Goal: Task Accomplishment & Management: Complete application form

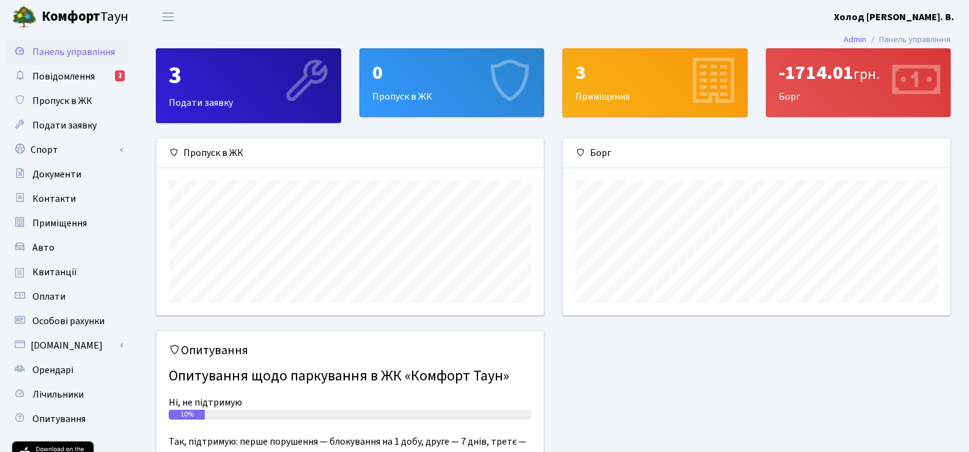
scroll to position [177, 387]
click at [75, 122] on span "Подати заявку" at bounding box center [64, 125] width 64 height 13
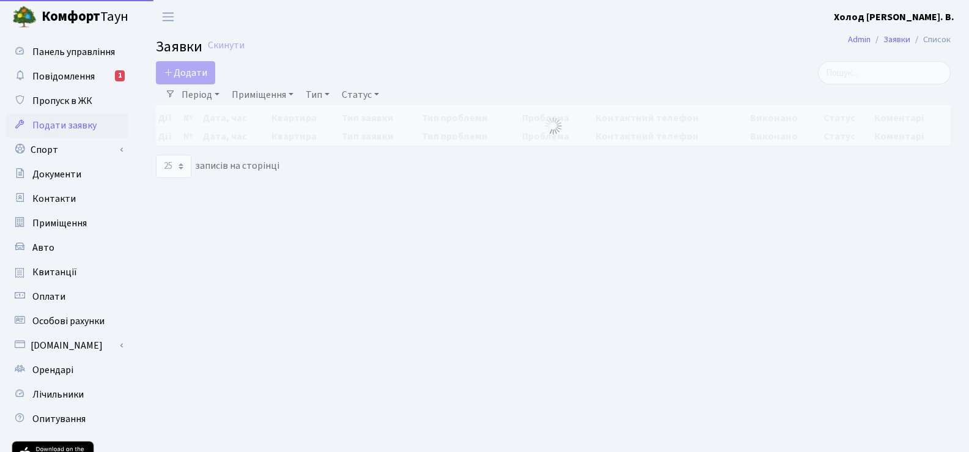
select select "25"
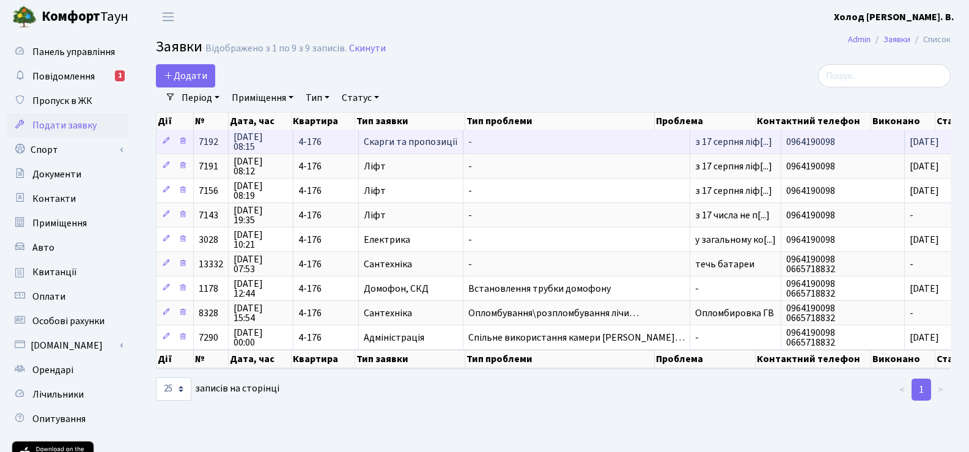
click at [246, 142] on span "21.08.2025 08:15" at bounding box center [260, 142] width 54 height 20
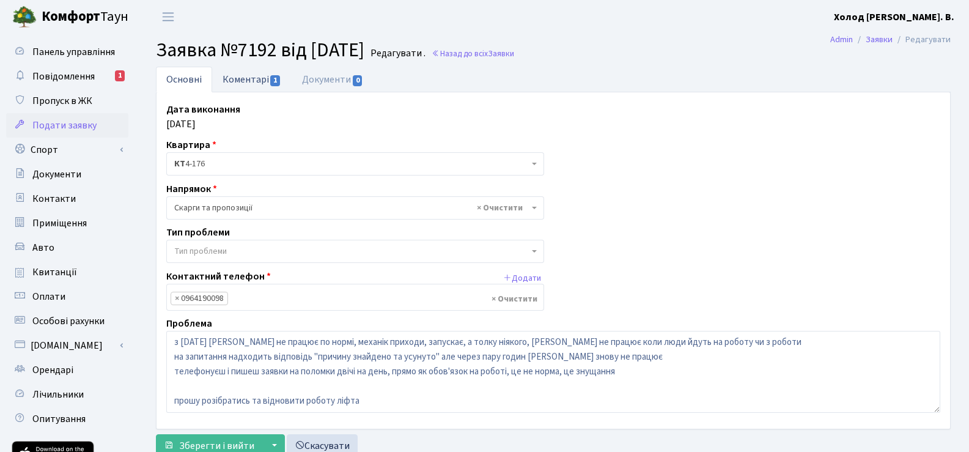
click at [246, 81] on link "Коментарі 1" at bounding box center [251, 79] width 79 height 25
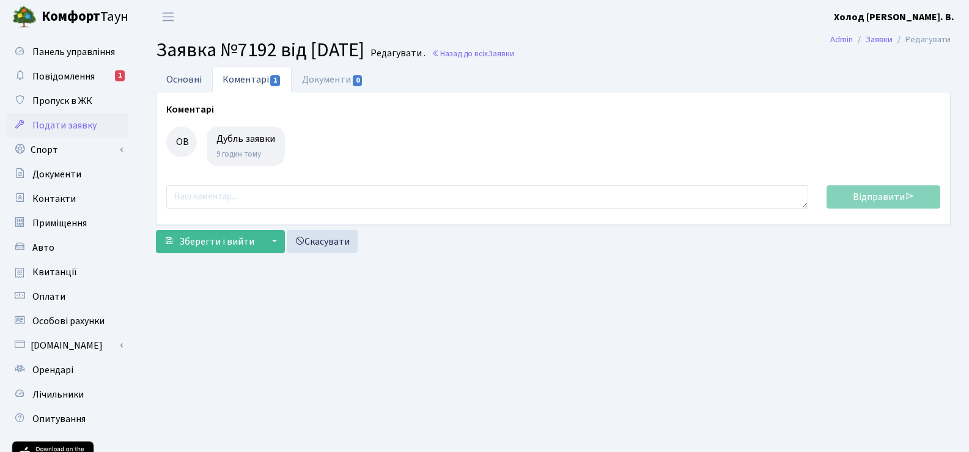
click at [179, 74] on link "Основні" at bounding box center [184, 79] width 56 height 25
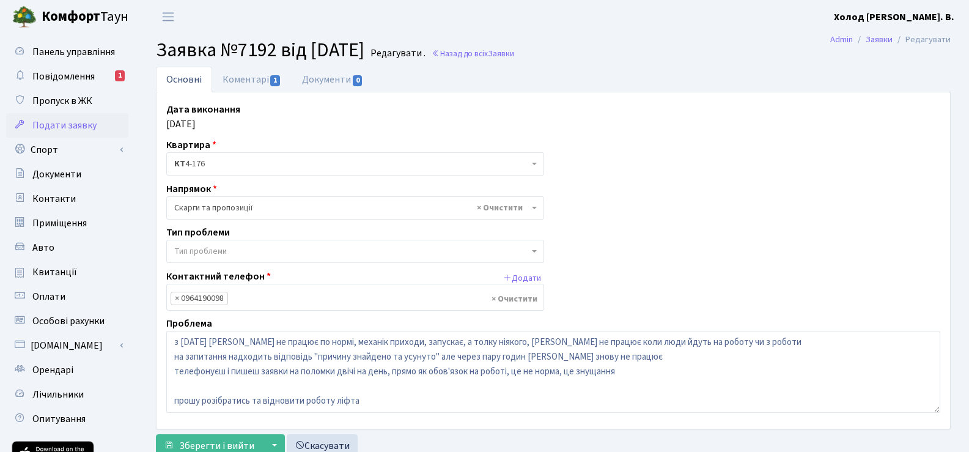
scroll to position [98, 0]
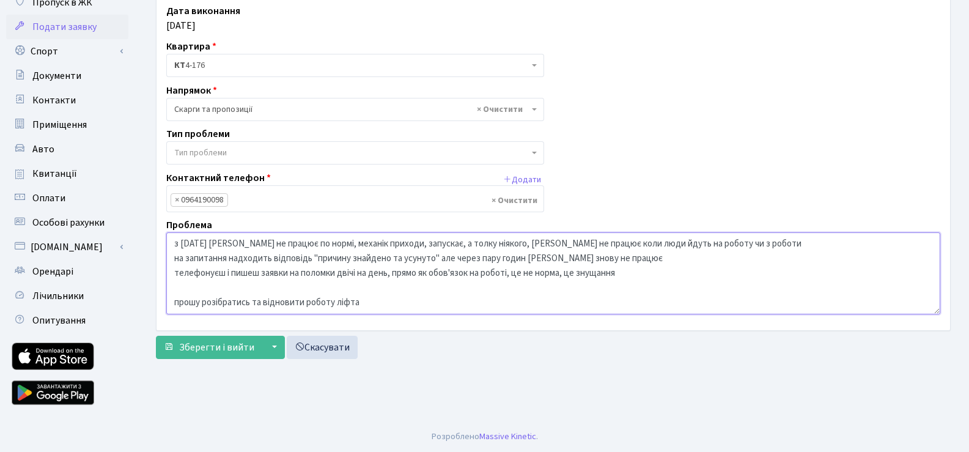
drag, startPoint x: 174, startPoint y: 243, endPoint x: 752, endPoint y: 270, distance: 578.8
click at [751, 271] on textarea "з 17 серпня ліфт не працює по нормі, механік приходи, запускає, а толку ніякого…" at bounding box center [553, 273] width 774 height 82
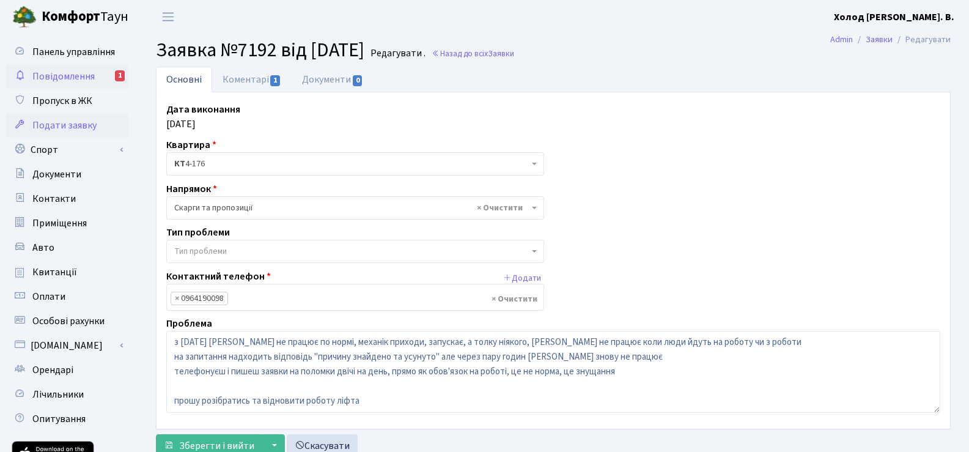
click at [54, 69] on link "Повідомлення 1" at bounding box center [67, 76] width 122 height 24
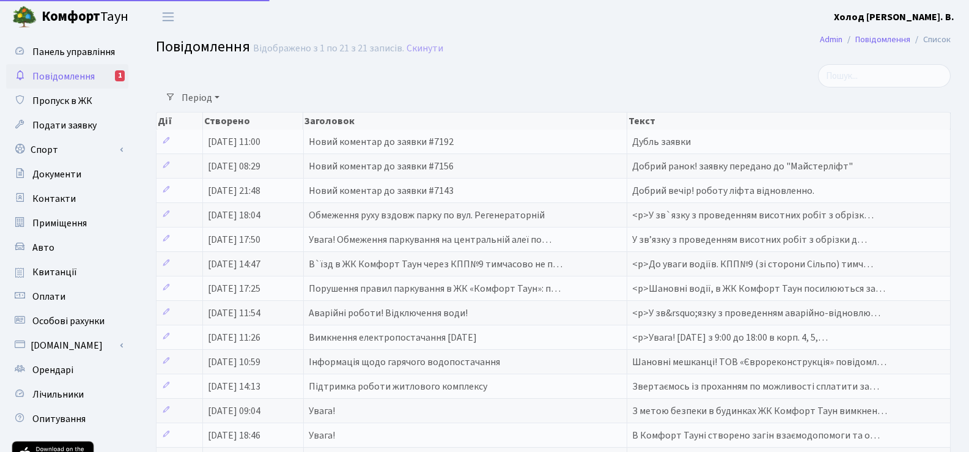
select select "25"
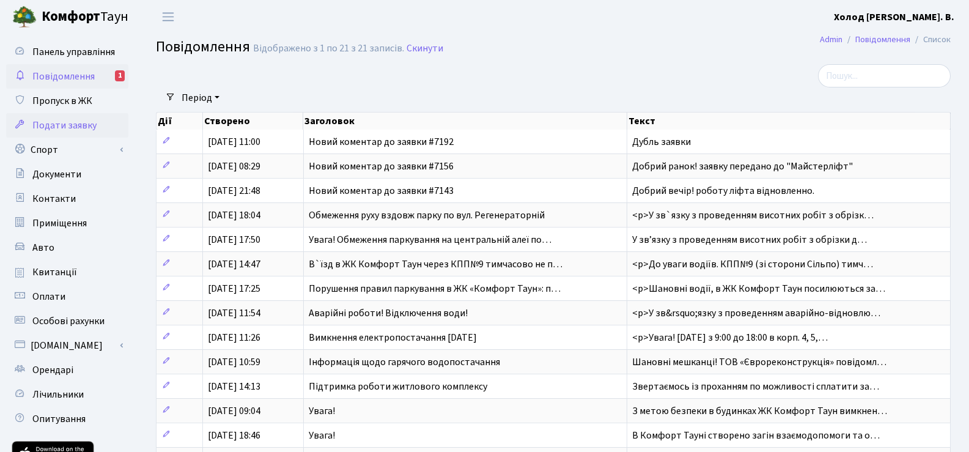
click at [68, 127] on span "Подати заявку" at bounding box center [64, 125] width 64 height 13
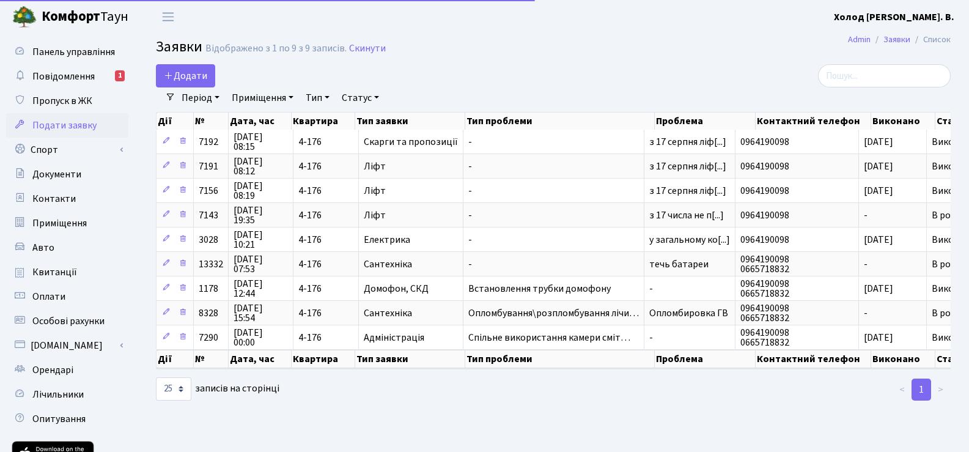
select select "25"
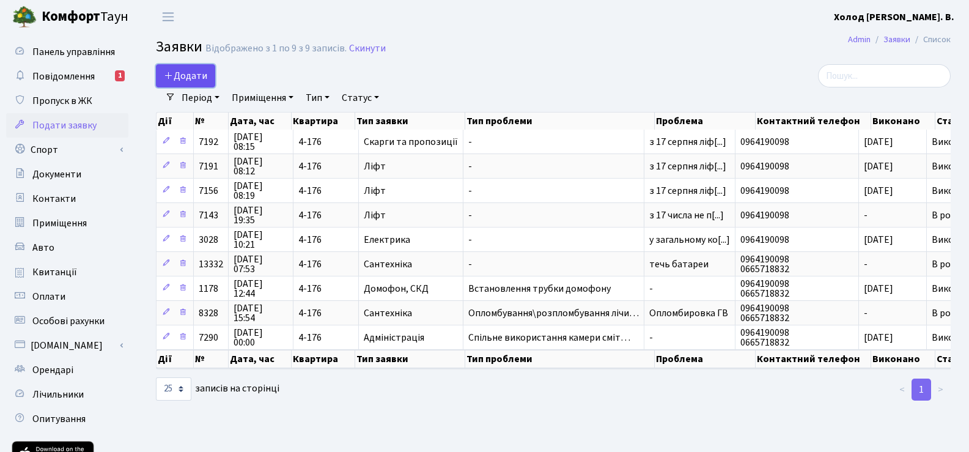
click at [191, 84] on link "Додати" at bounding box center [185, 75] width 59 height 23
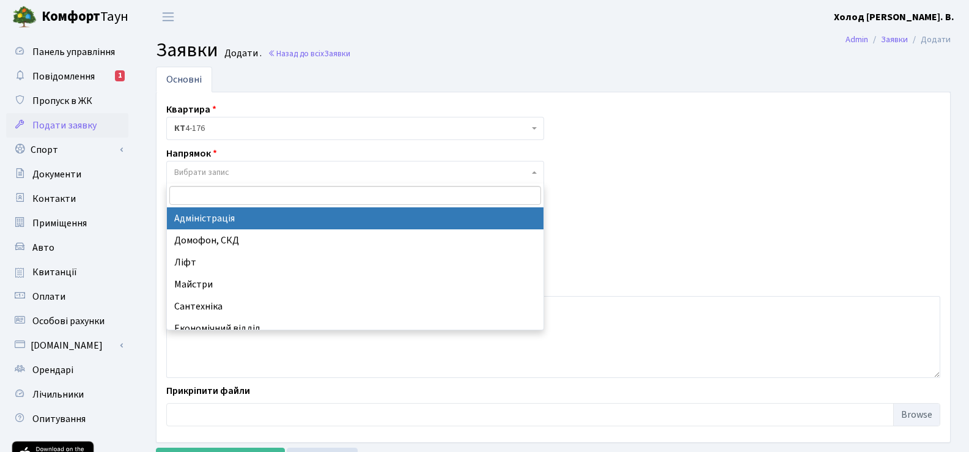
click at [211, 172] on span "Вибрати запис" at bounding box center [201, 172] width 55 height 12
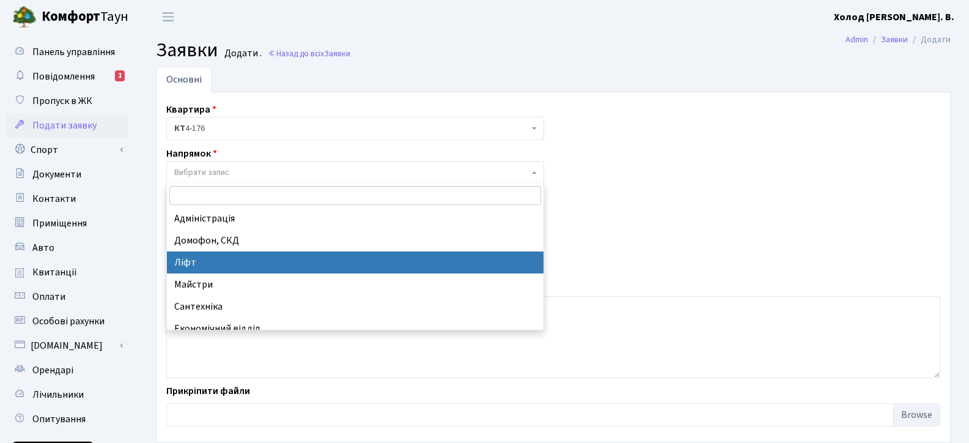
select select "16"
select select
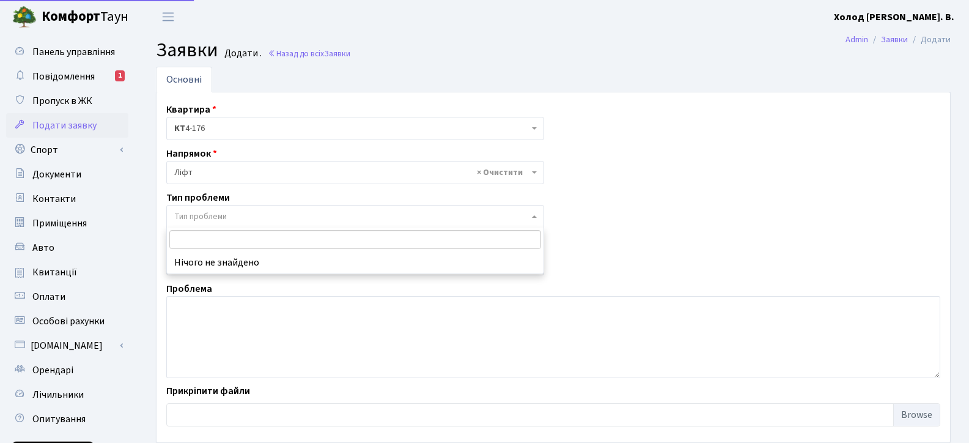
click at [197, 213] on span "Тип проблеми" at bounding box center [200, 216] width 53 height 12
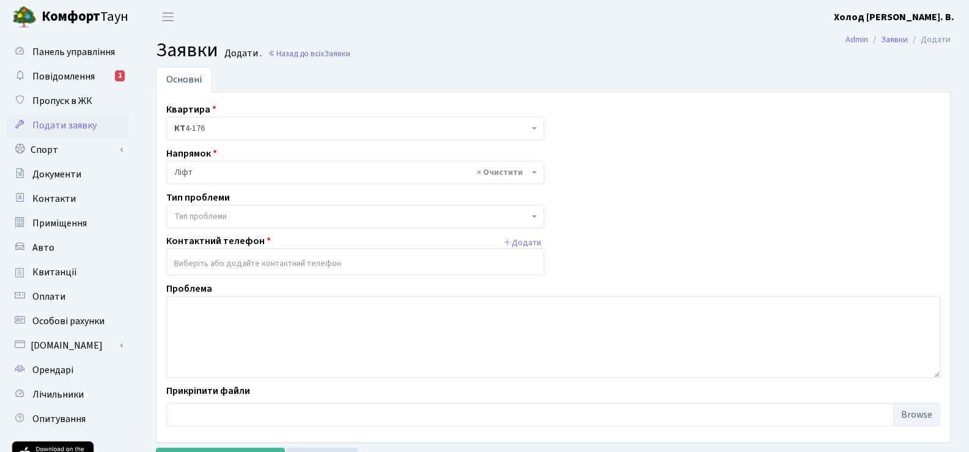
click at [197, 213] on span "Тип проблеми" at bounding box center [200, 216] width 53 height 12
click at [208, 262] on input "search" at bounding box center [355, 263] width 376 height 22
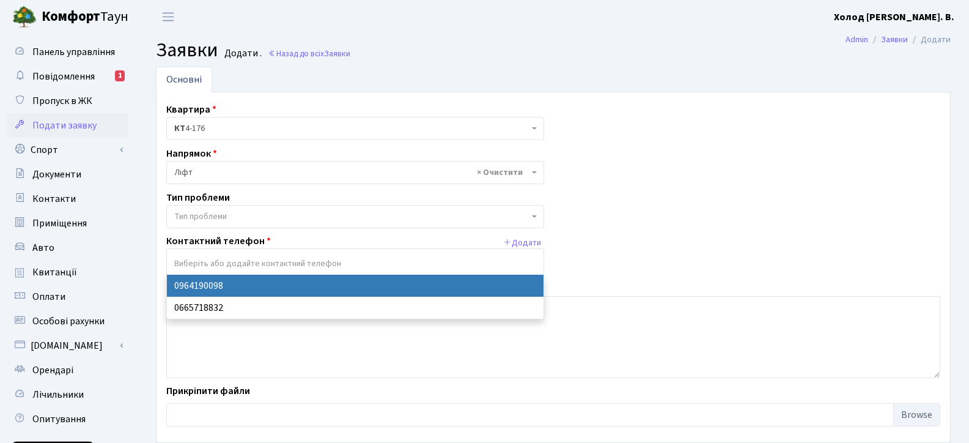
select select "56051"
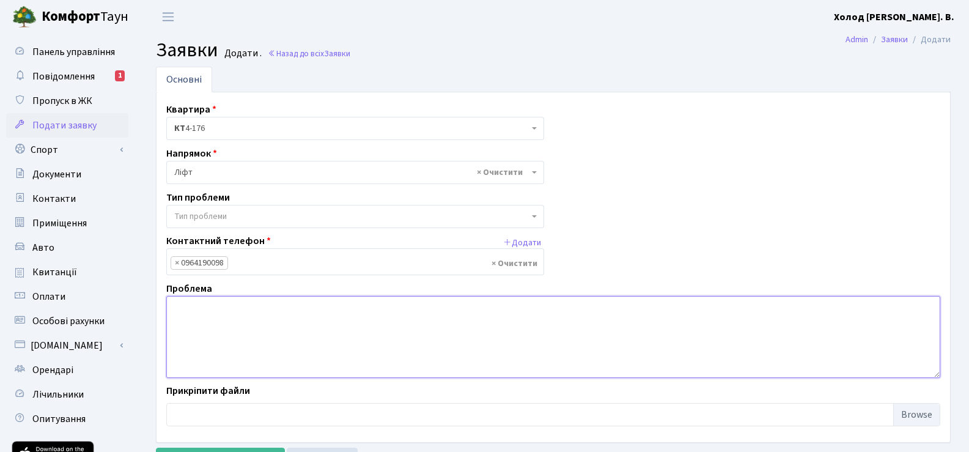
click at [194, 325] on textarea at bounding box center [553, 337] width 774 height 82
paste textarea "з 17 серпня ліфт не працює по нормі, механік приходи, запускає, а толку ніякого…"
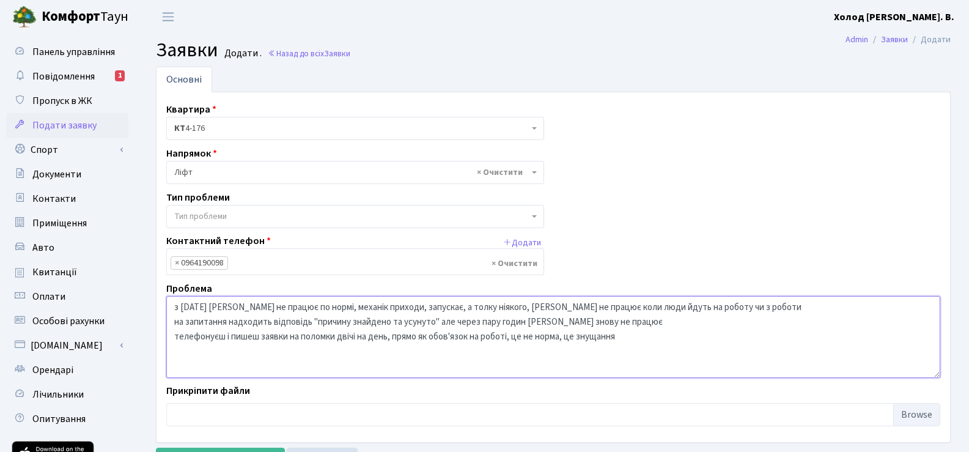
click at [174, 306] on textarea "з 17 серпня ліфт не працює по нормі, механік приходи, запускає, а толку ніякого…" at bounding box center [553, 337] width 774 height 82
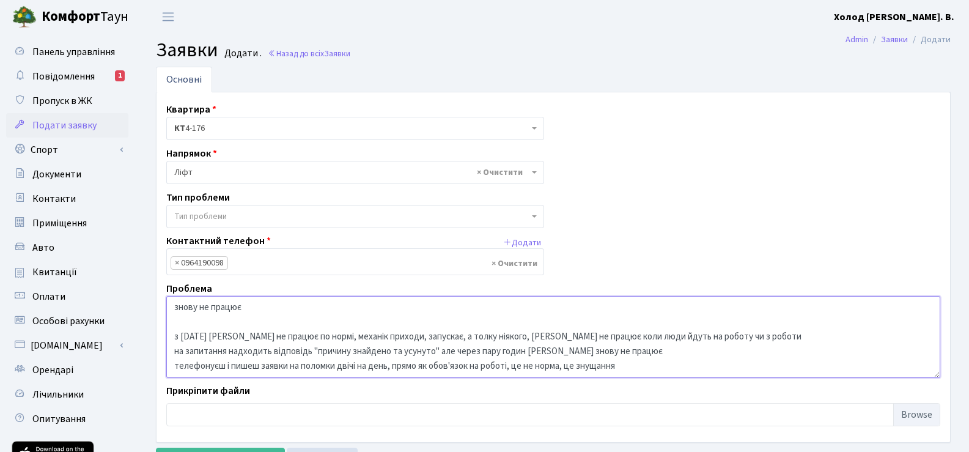
click at [173, 336] on textarea "знову не працює з 17 серпня ліфт не працює по нормі, механік приходи, запускає,…" at bounding box center [553, 337] width 774 height 82
click at [299, 336] on textarea "знову не працює не працює по нормі з 17 серпня ліфт не працює по нормі, механік…" at bounding box center [553, 337] width 774 height 82
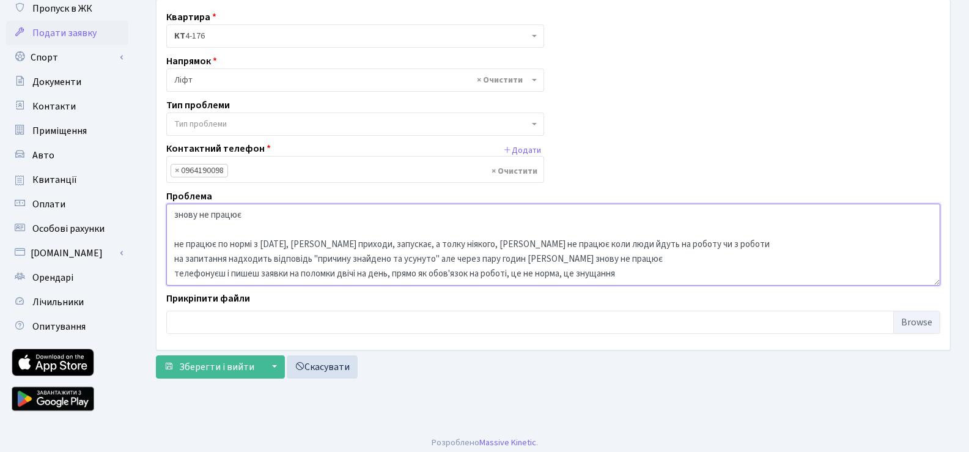
scroll to position [92, 0]
type textarea "знову не працює не працює по нормі з 17 серпня, механік приходи, запускає, а то…"
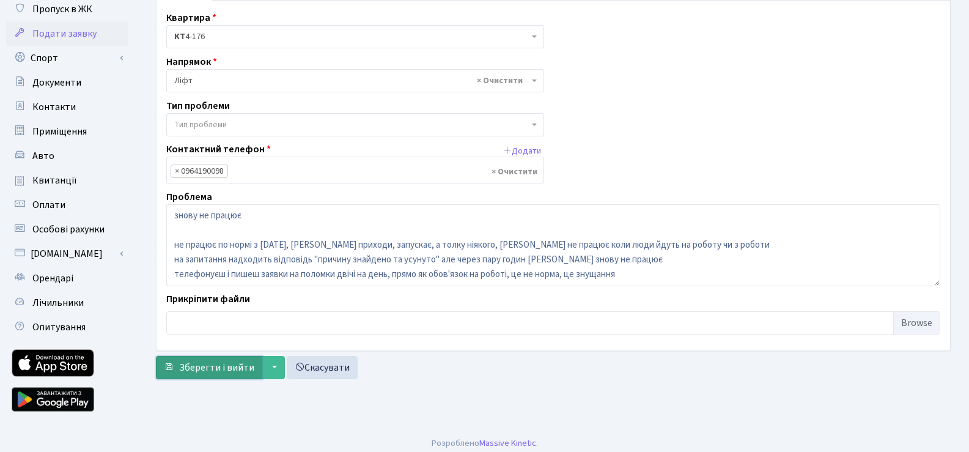
click at [223, 364] on span "Зберегти і вийти" at bounding box center [216, 367] width 75 height 13
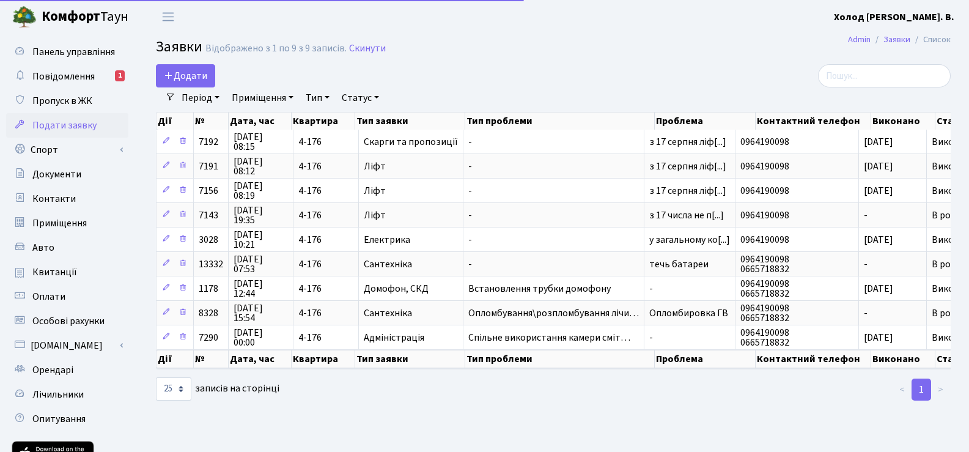
select select "25"
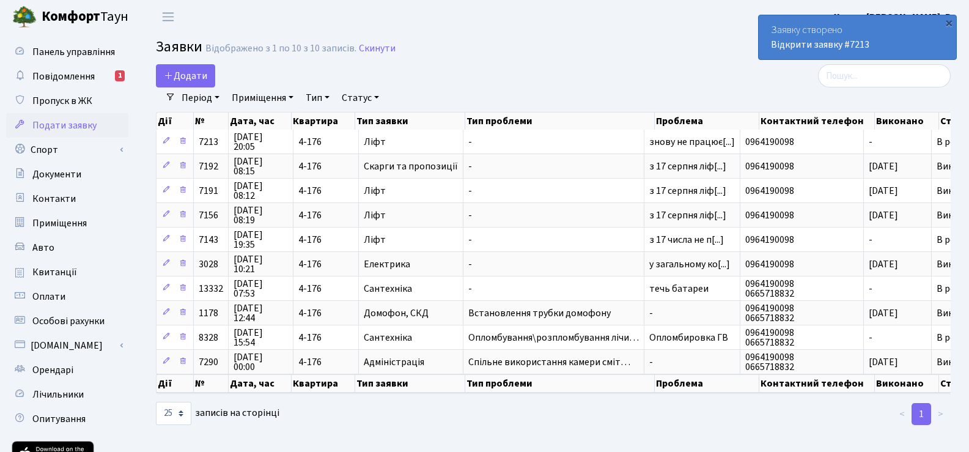
click at [216, 384] on th "№" at bounding box center [211, 383] width 35 height 18
click at [194, 72] on span "Додати" at bounding box center [185, 75] width 43 height 13
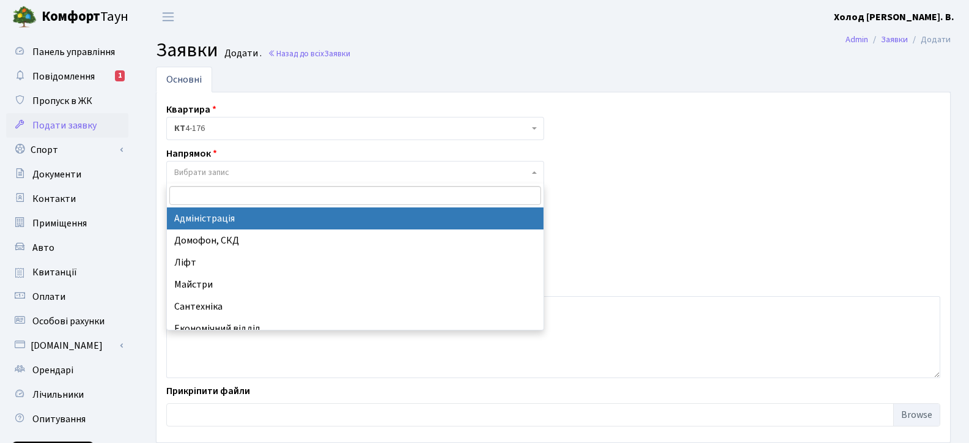
click at [226, 174] on span "Вибрати запис" at bounding box center [201, 172] width 55 height 12
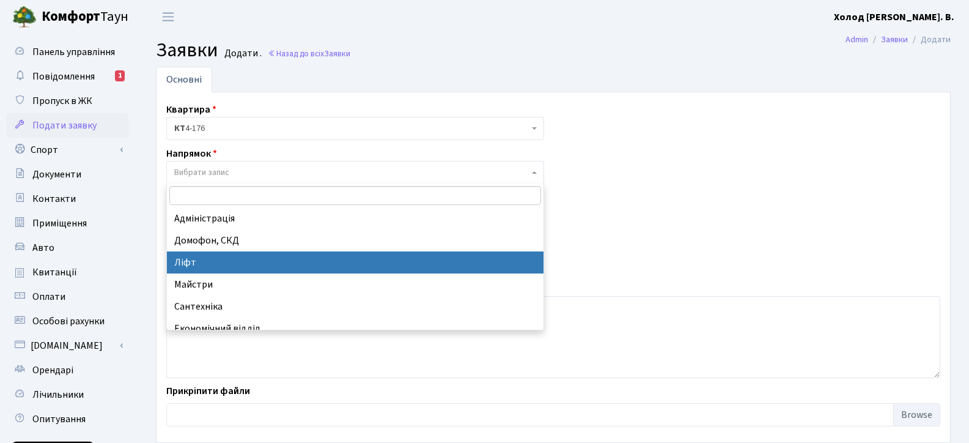
scroll to position [0, 1]
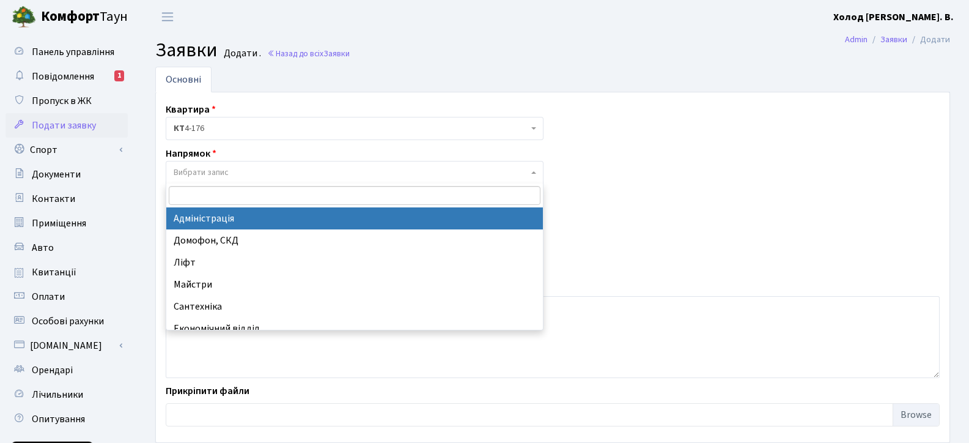
select select "5"
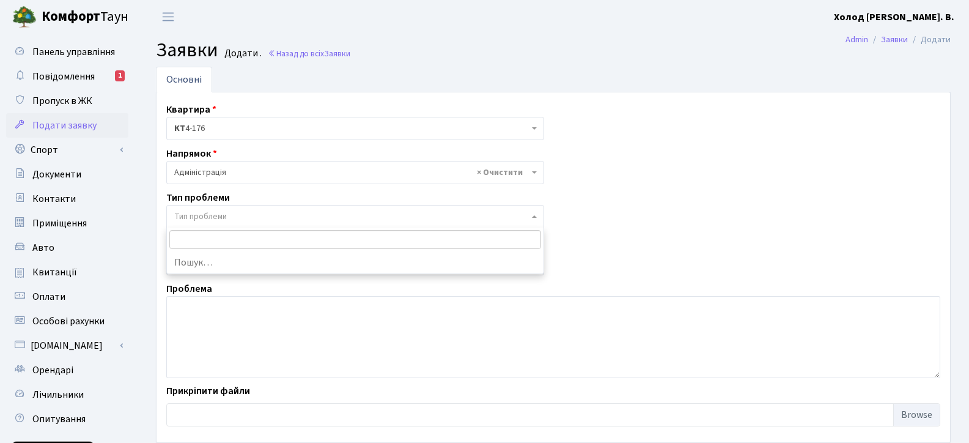
click at [218, 220] on span "Тип проблеми" at bounding box center [200, 216] width 53 height 12
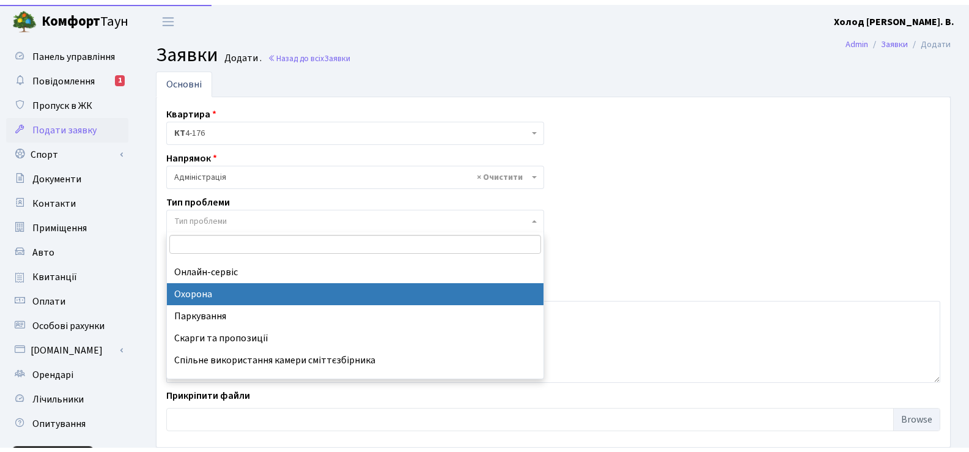
scroll to position [120, 0]
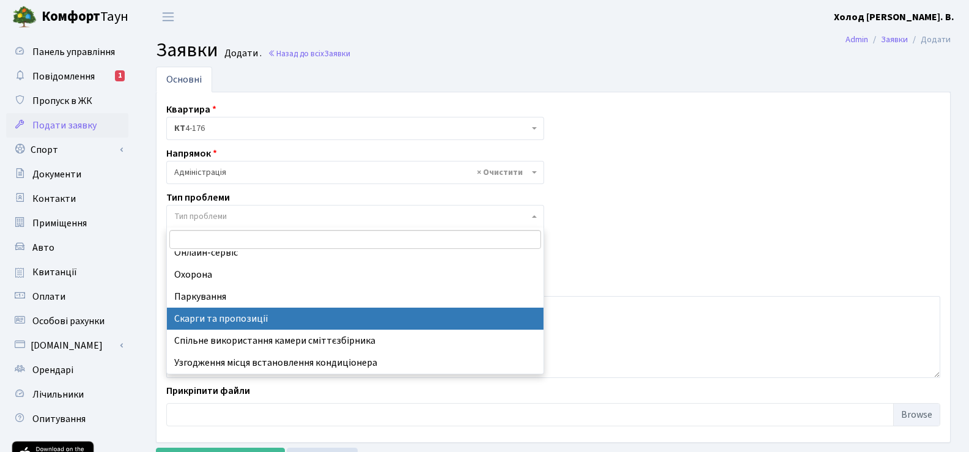
select select "55"
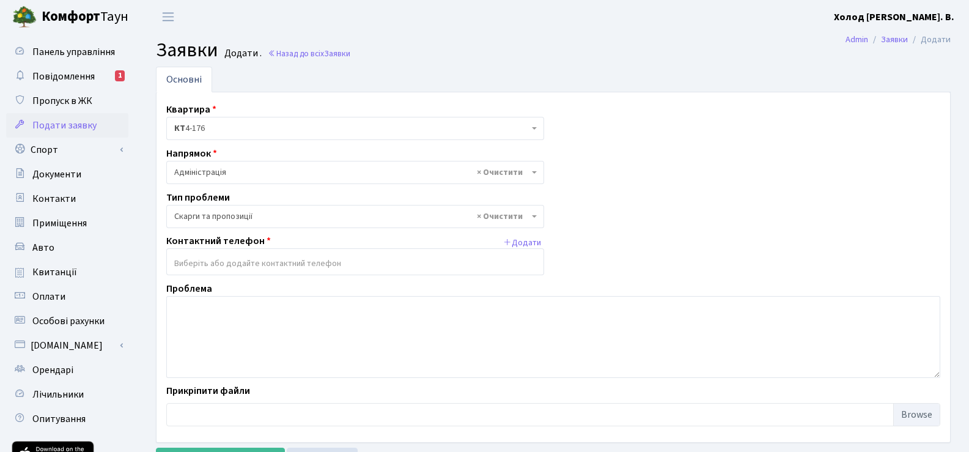
click at [299, 260] on input "search" at bounding box center [355, 263] width 376 height 22
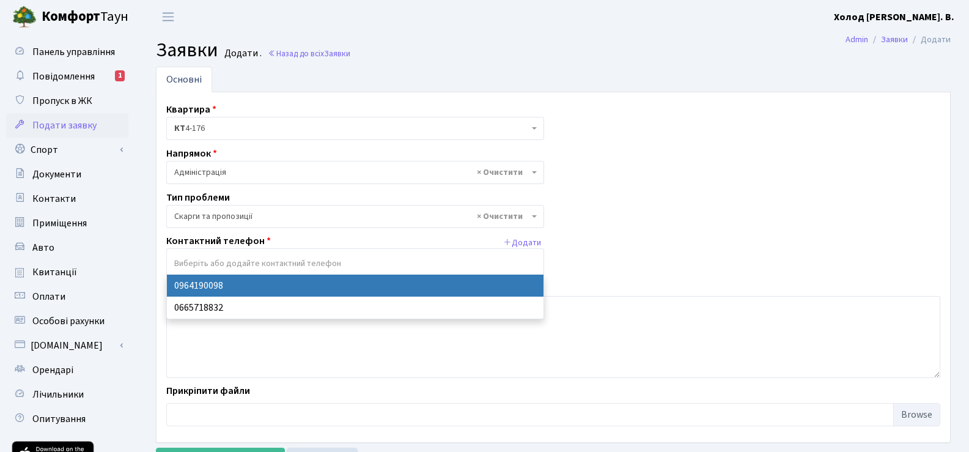
select select "56051"
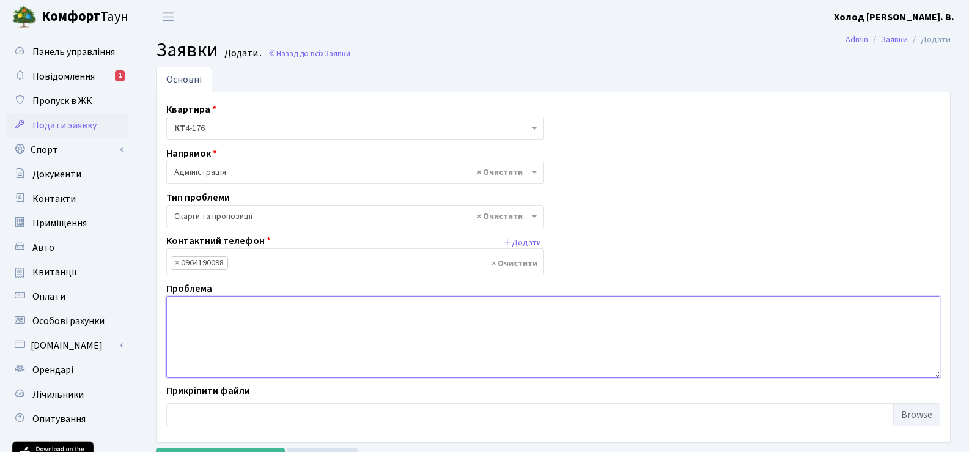
click at [218, 318] on textarea at bounding box center [553, 337] width 774 height 82
paste textarea "з 17 серпня ліфт не працює по нормі, механік приходи, запускає, а толку ніякого…"
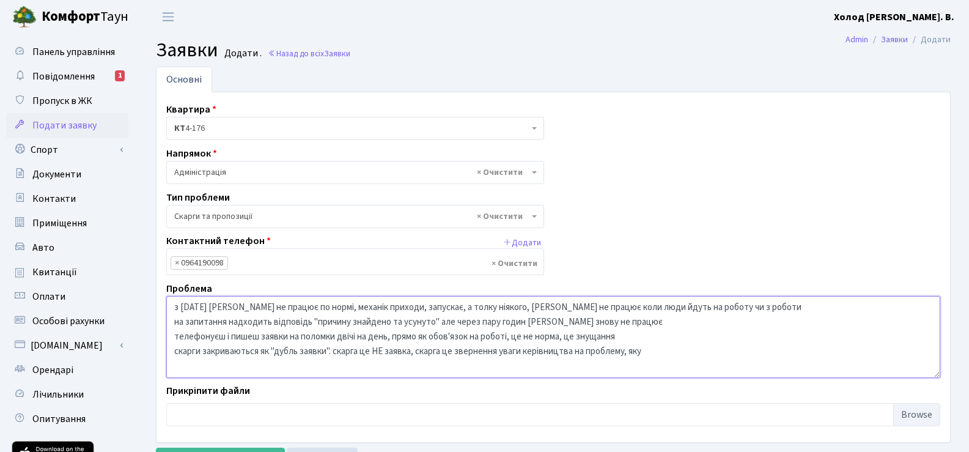
click at [334, 350] on textarea "з 17 серпня ліфт не працює по нормі, механік приходи, запускає, а толку ніякого…" at bounding box center [553, 337] width 774 height 82
click at [526, 351] on textarea "з 17 серпня ліфт не працює по нормі, механік приходи, запускає, а толку ніякого…" at bounding box center [553, 337] width 774 height 82
click at [763, 350] on textarea "з 17 серпня ліфт не працює по нормі, механік приходи, запускає, а толку ніякого…" at bounding box center [553, 337] width 774 height 82
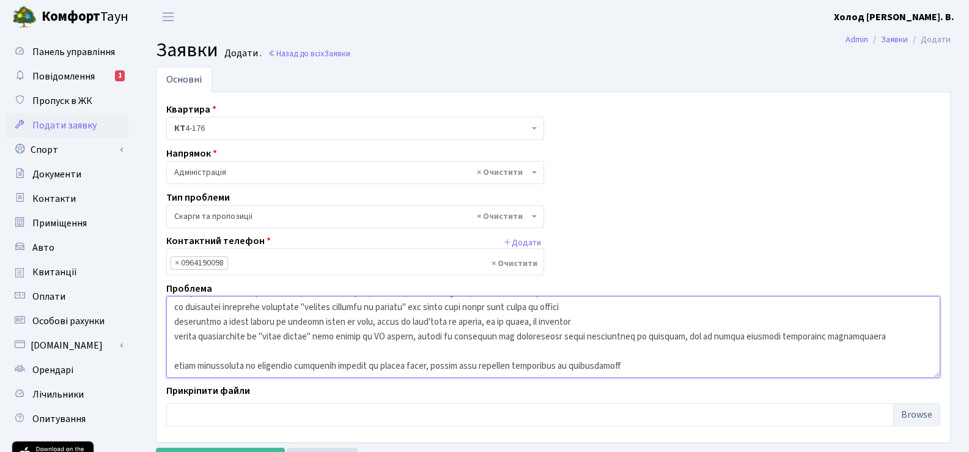
click at [365, 366] on textarea at bounding box center [553, 337] width 774 height 82
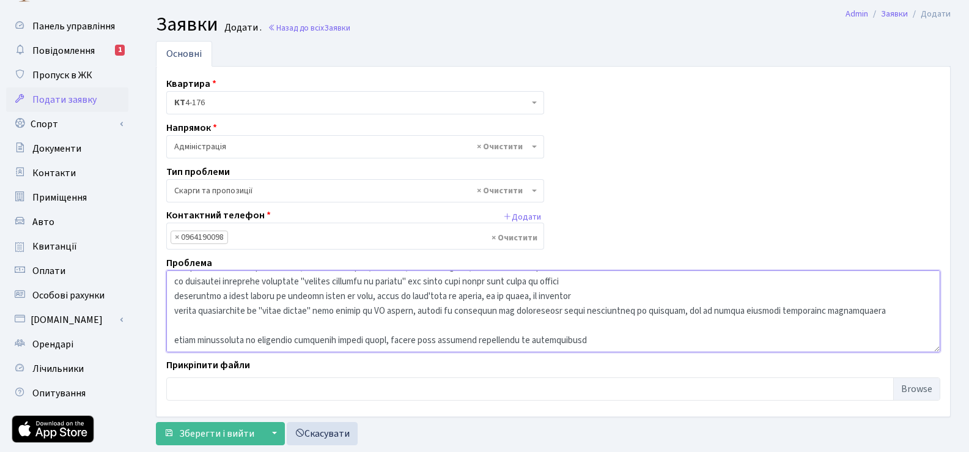
scroll to position [26, 0]
type textarea "з 17 серпня ліфт не працює по нормі, механік приходи, запускає, а толку ніякого…"
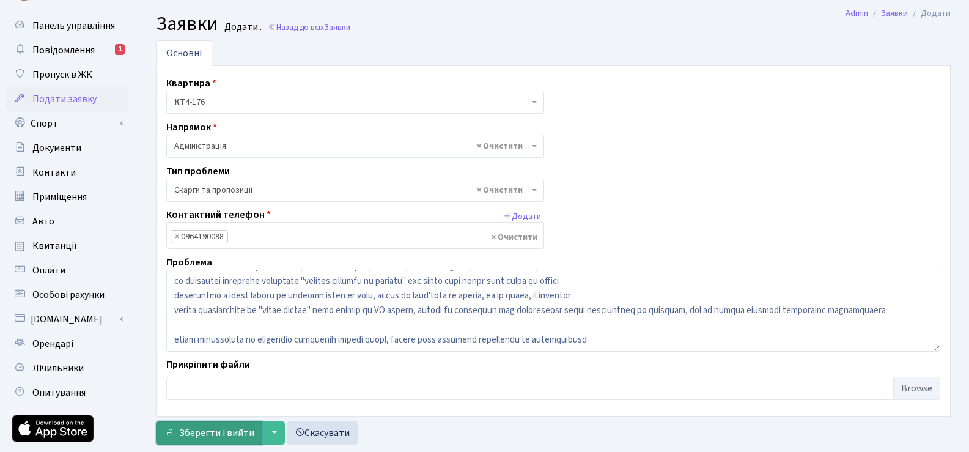
click at [234, 438] on span "Зберегти і вийти" at bounding box center [216, 432] width 75 height 13
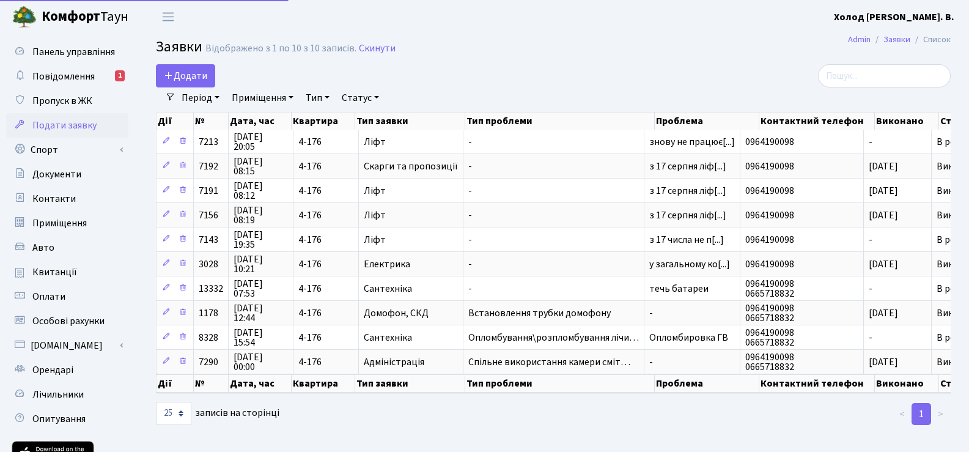
select select "25"
click at [72, 78] on span "Повідомлення" at bounding box center [63, 76] width 62 height 13
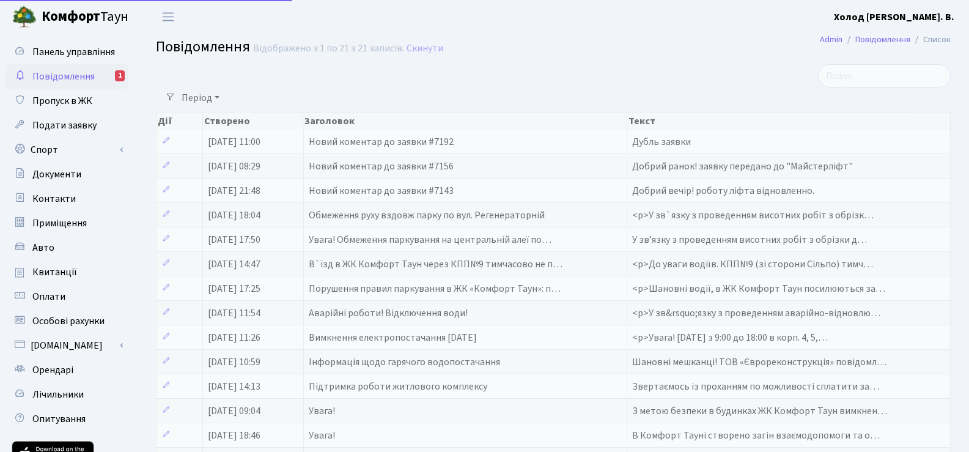
select select "25"
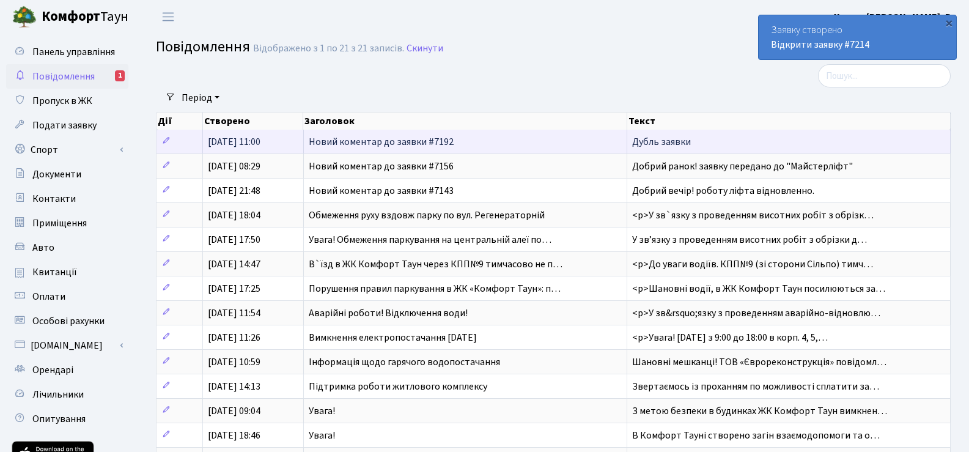
click at [509, 141] on td "Новий коментар до заявки #7192" at bounding box center [466, 142] width 324 height 24
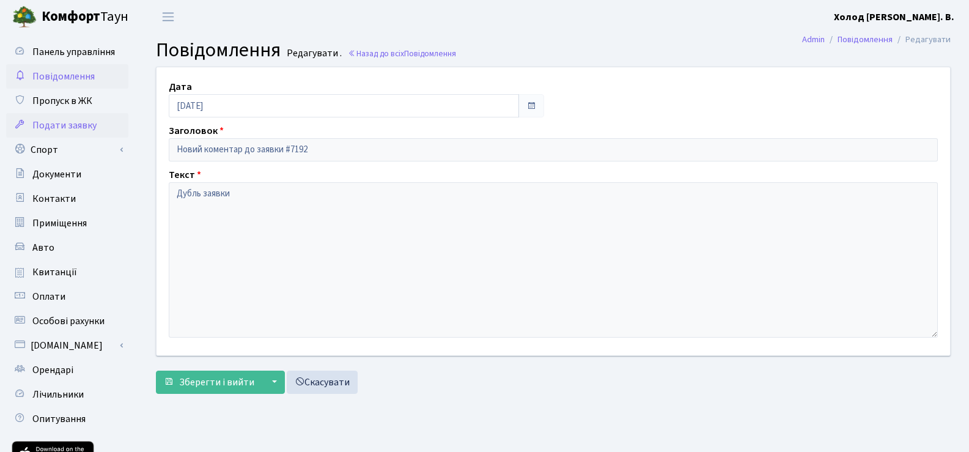
click at [74, 127] on span "Подати заявку" at bounding box center [64, 125] width 64 height 13
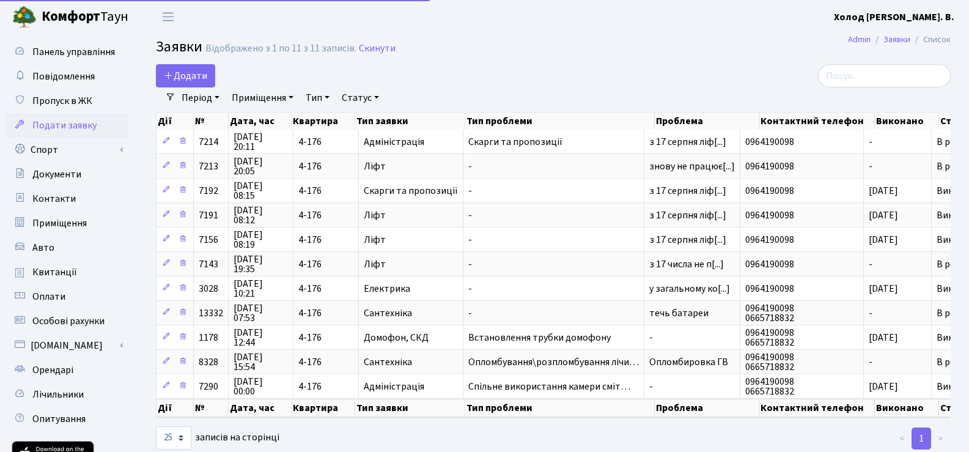
select select "25"
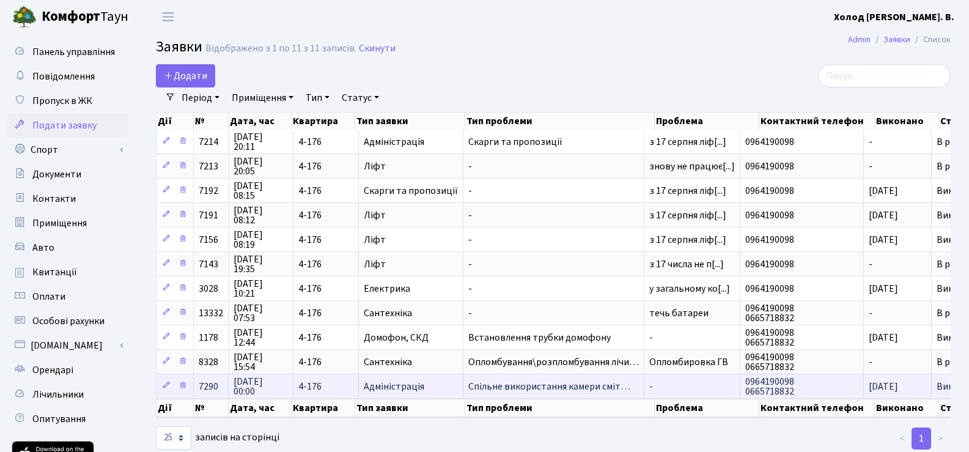
click at [516, 382] on span "Спільне використання камери сміт…" at bounding box center [553, 386] width 171 height 10
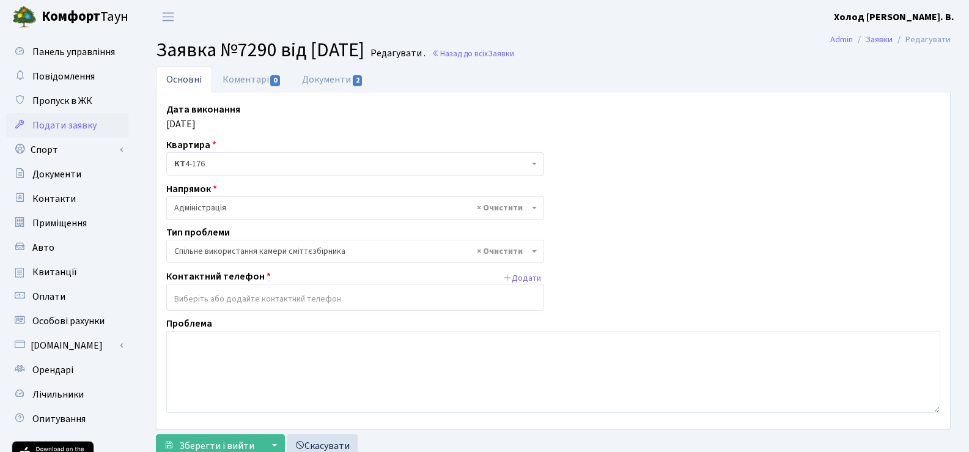
select select "34"
click at [46, 125] on span "Подати заявку" at bounding box center [64, 125] width 64 height 13
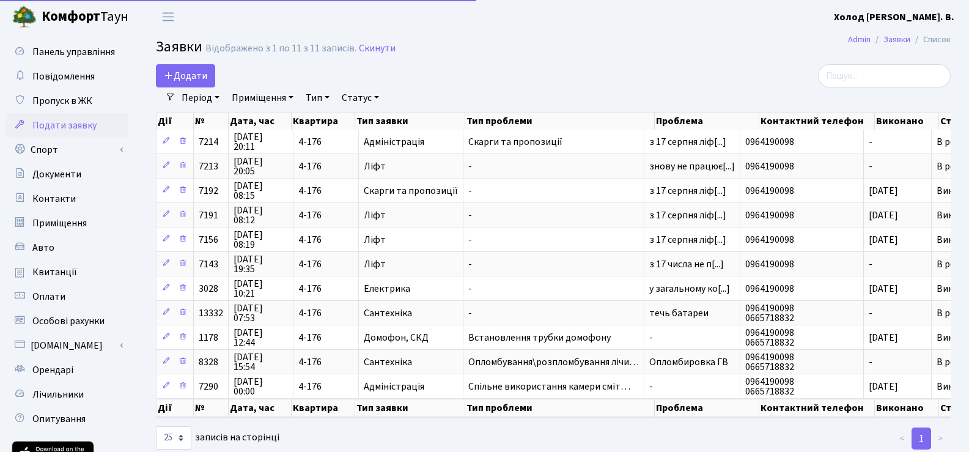
select select "25"
